Goal: Task Accomplishment & Management: Manage account settings

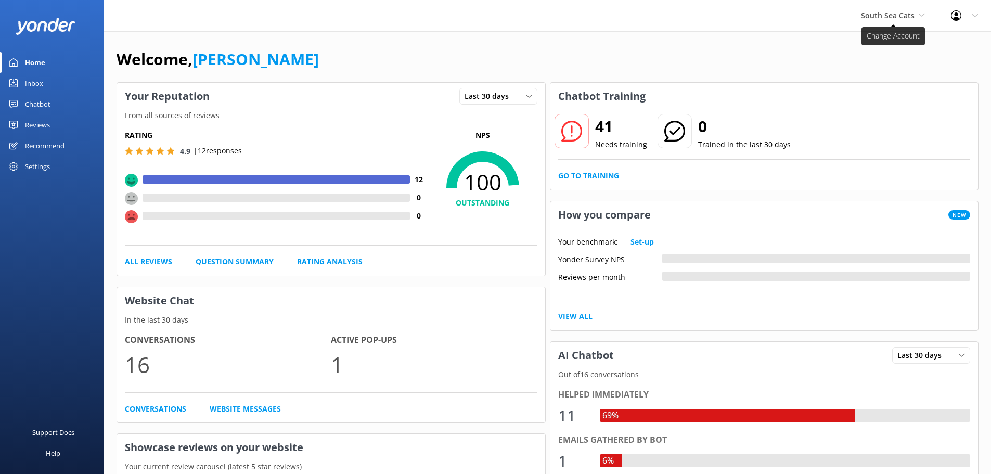
click at [878, 15] on span "South Sea Cats" at bounding box center [888, 15] width 54 height 10
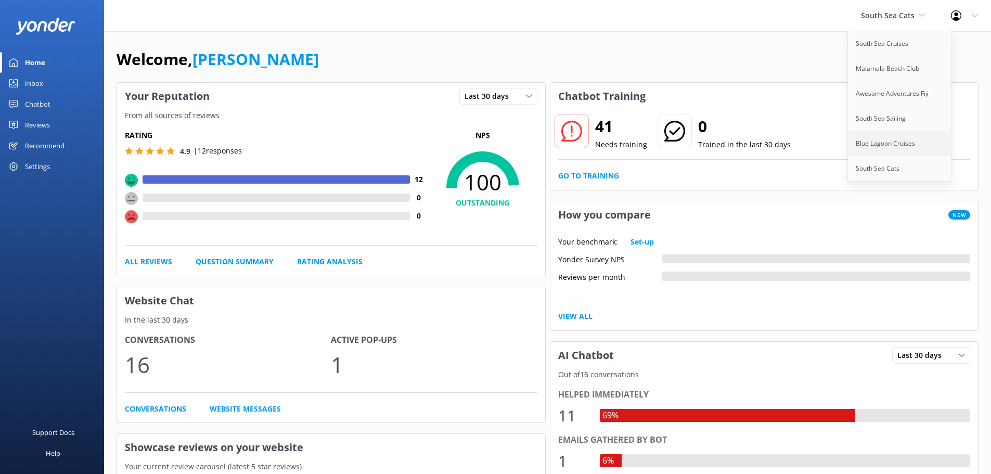
click at [873, 146] on link "Blue Lagoon Cruises" at bounding box center [900, 143] width 104 height 25
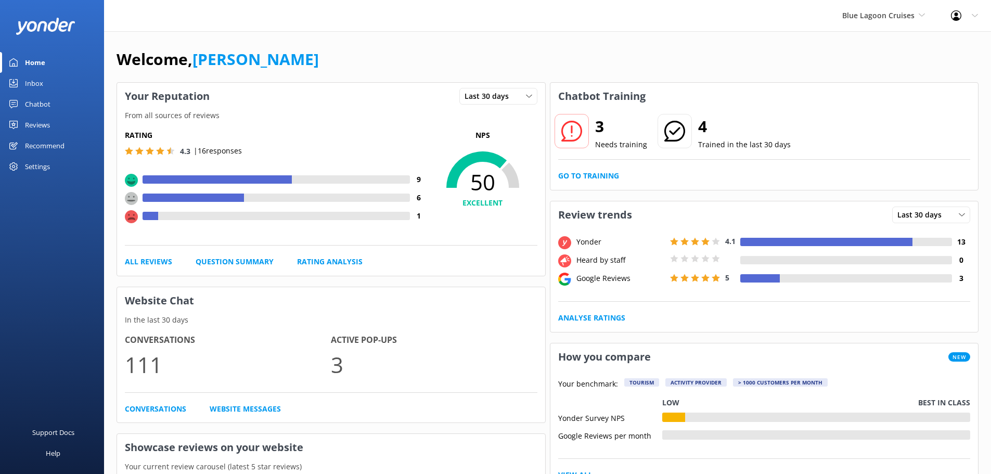
click at [37, 103] on div "Chatbot" at bounding box center [37, 104] width 25 height 21
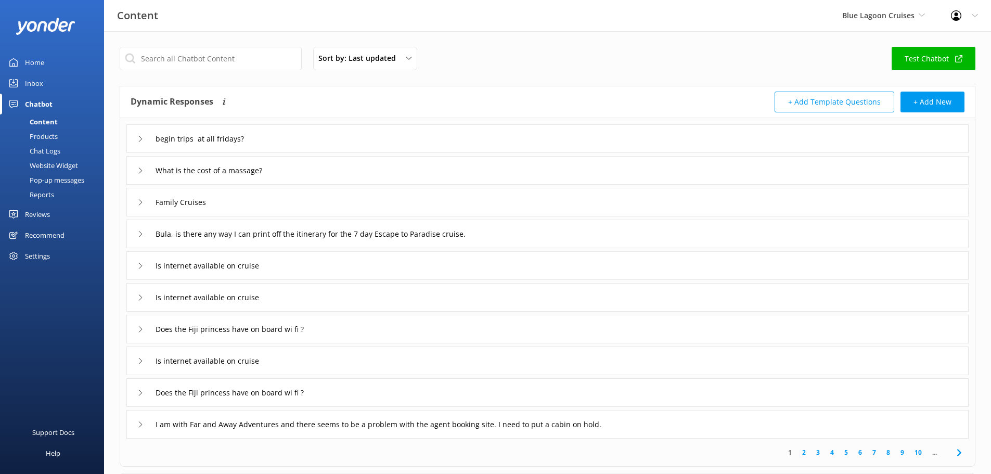
click at [54, 162] on div "Website Widget" at bounding box center [42, 165] width 72 height 15
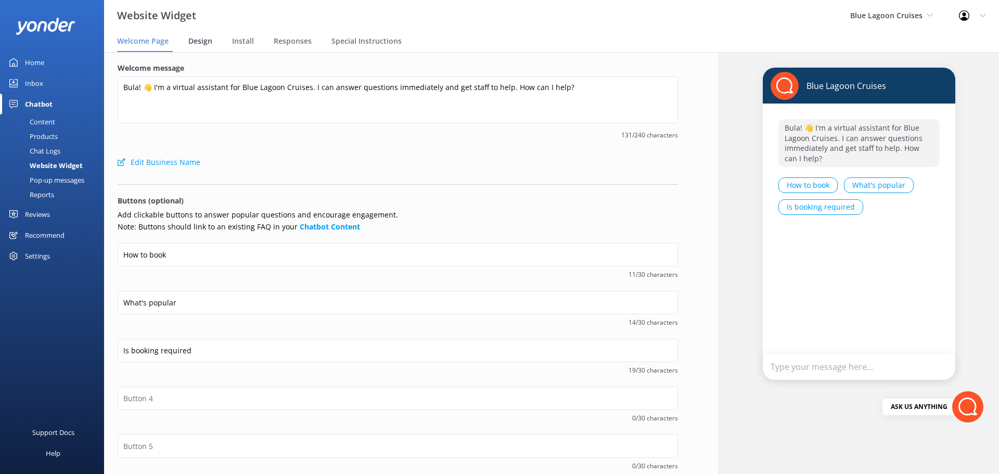
click at [190, 46] on span "Design" at bounding box center [200, 41] width 24 height 10
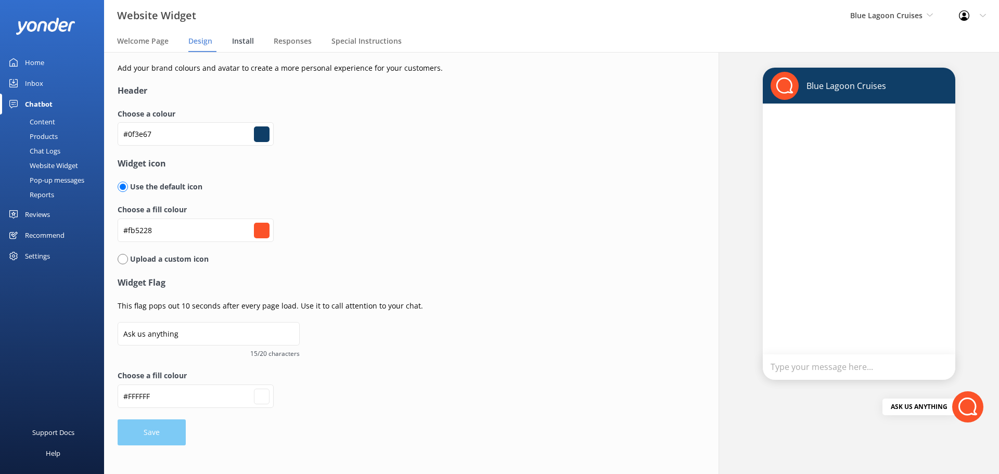
click at [238, 35] on div "Install" at bounding box center [245, 41] width 26 height 21
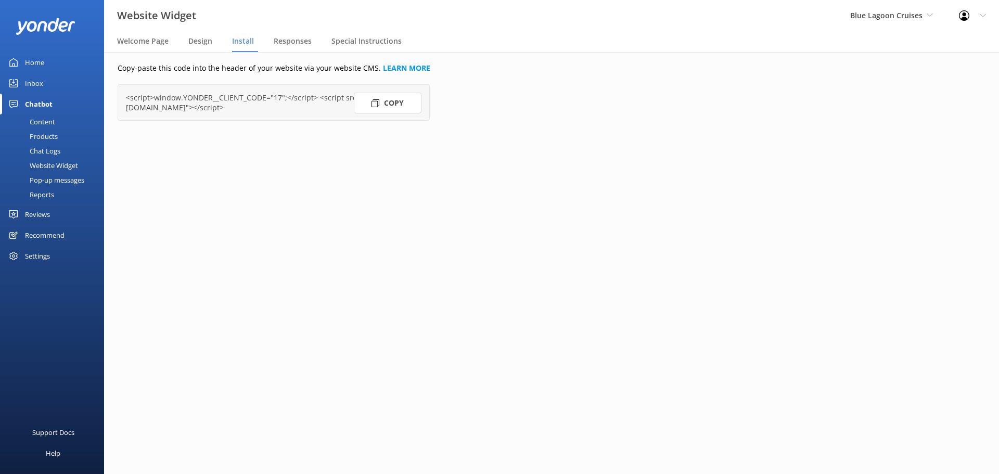
click at [45, 163] on div "Website Widget" at bounding box center [42, 165] width 72 height 15
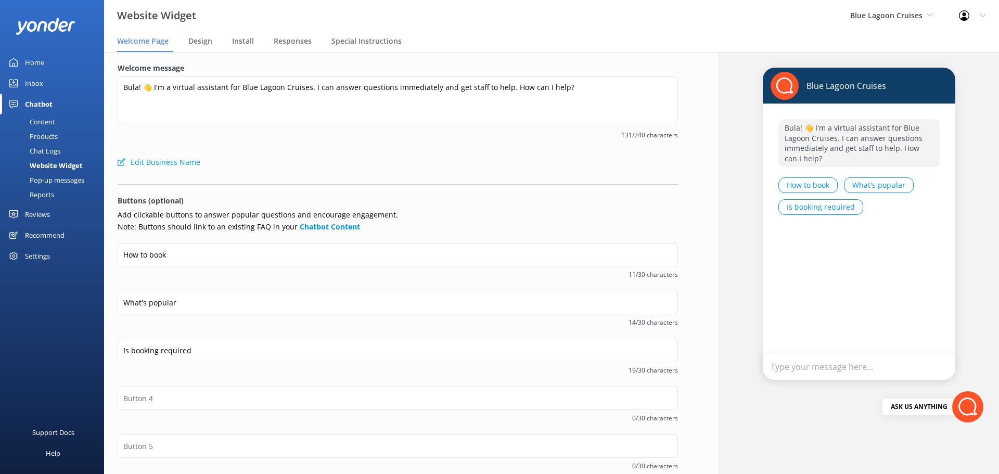
click at [57, 184] on div "Pop-up messages" at bounding box center [45, 180] width 78 height 15
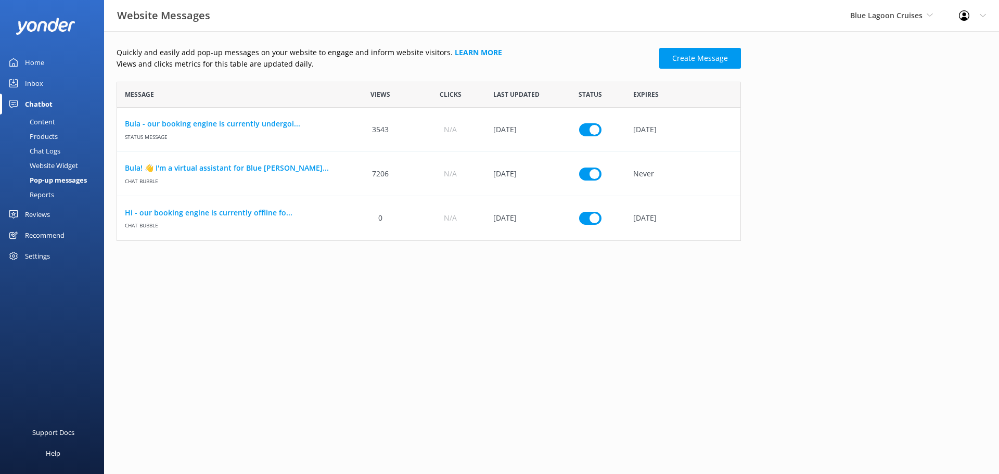
scroll to position [151, 616]
